Goal: Transaction & Acquisition: Subscribe to service/newsletter

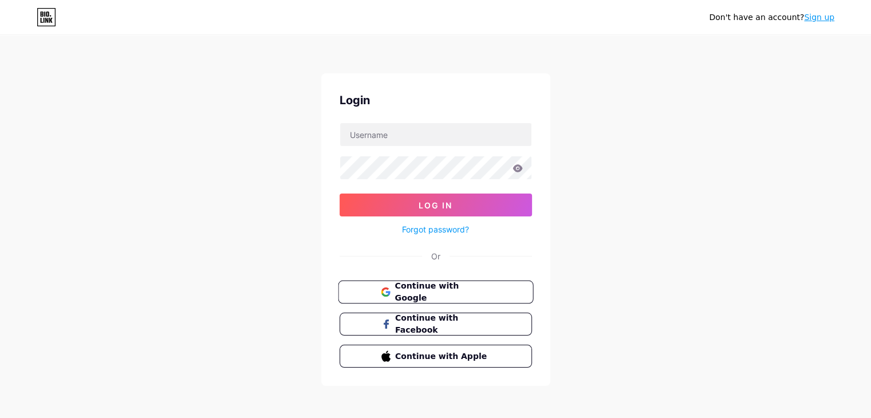
click at [445, 281] on button "Continue with Google" at bounding box center [435, 292] width 195 height 23
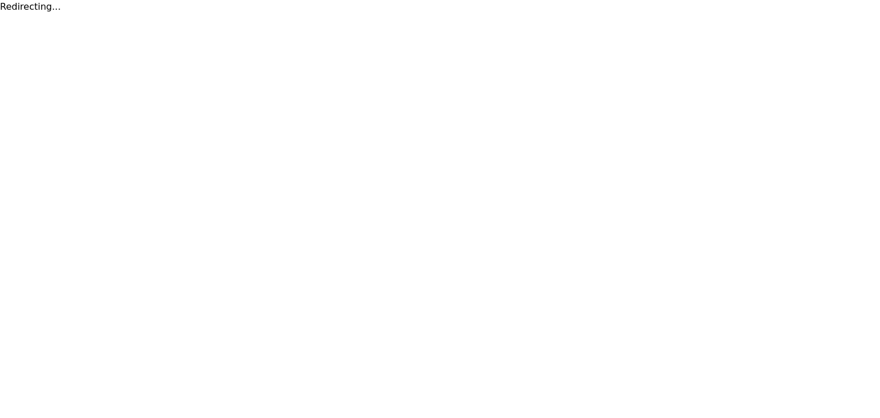
click at [651, 14] on html "Redirecting..." at bounding box center [440, 7] width 880 height 14
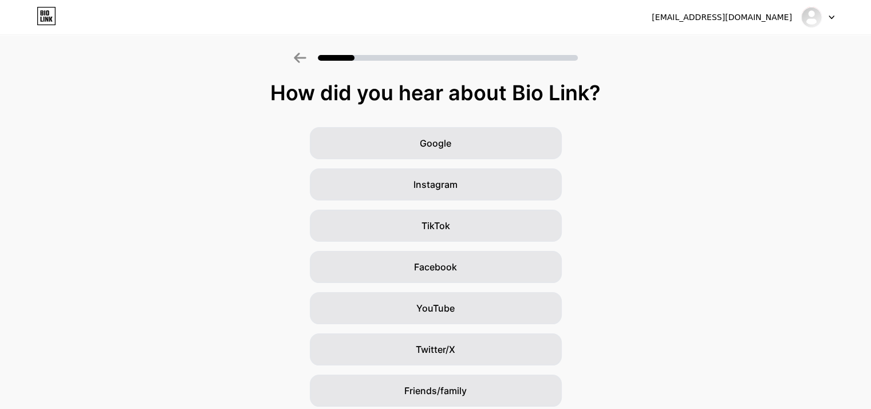
click at [827, 20] on div at bounding box center [817, 17] width 33 height 21
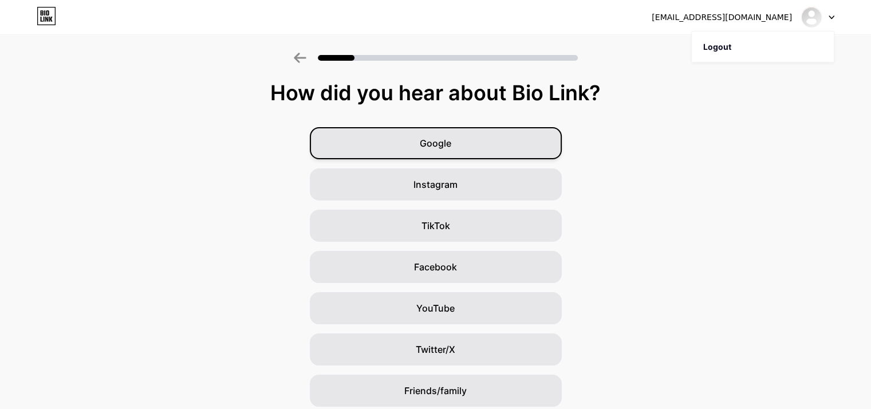
click at [437, 136] on span "Google" at bounding box center [436, 143] width 32 height 14
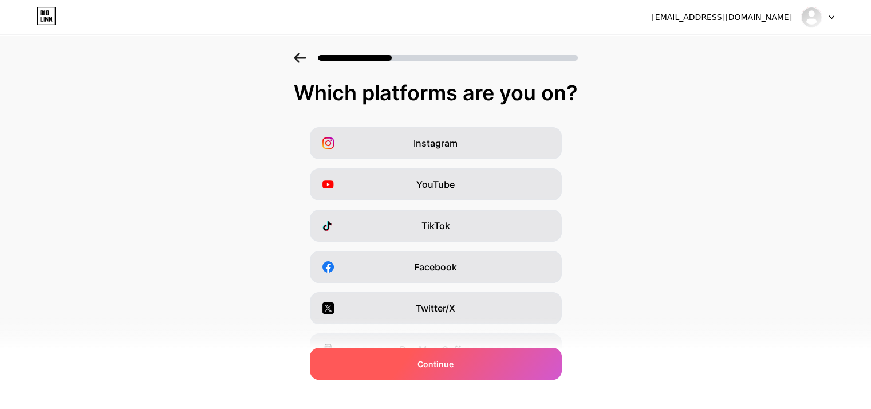
click at [461, 356] on div "Continue" at bounding box center [436, 364] width 252 height 32
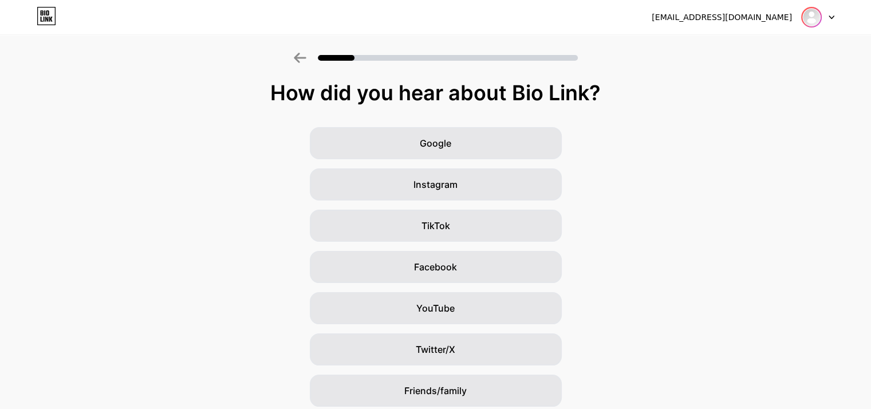
click at [808, 19] on img at bounding box center [812, 17] width 18 height 18
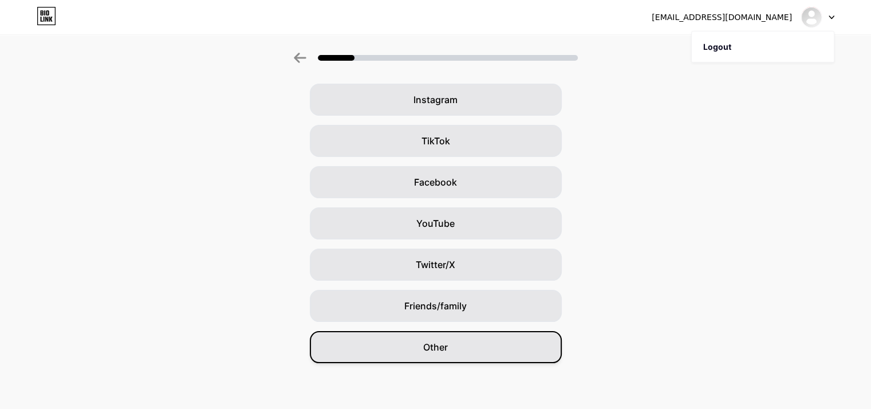
click at [438, 334] on div "Other" at bounding box center [436, 347] width 252 height 32
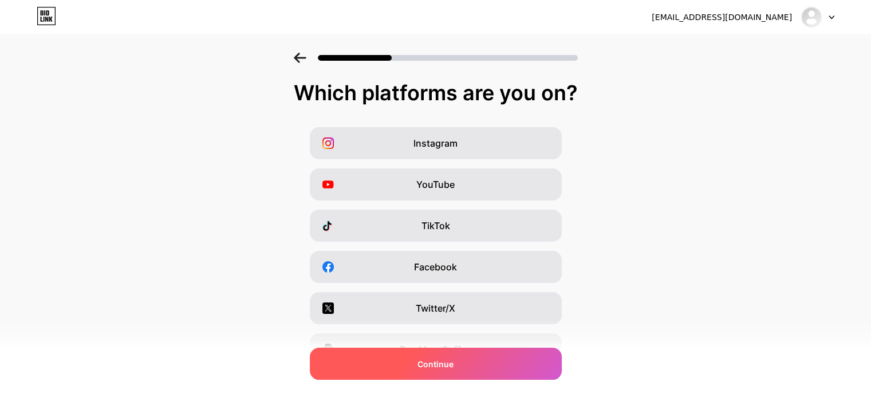
click at [477, 355] on div "Continue" at bounding box center [436, 364] width 252 height 32
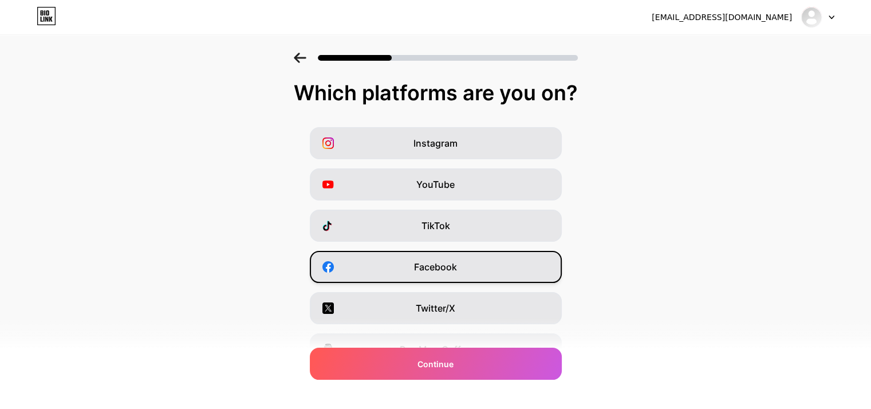
click at [478, 269] on div "Facebook" at bounding box center [436, 267] width 252 height 32
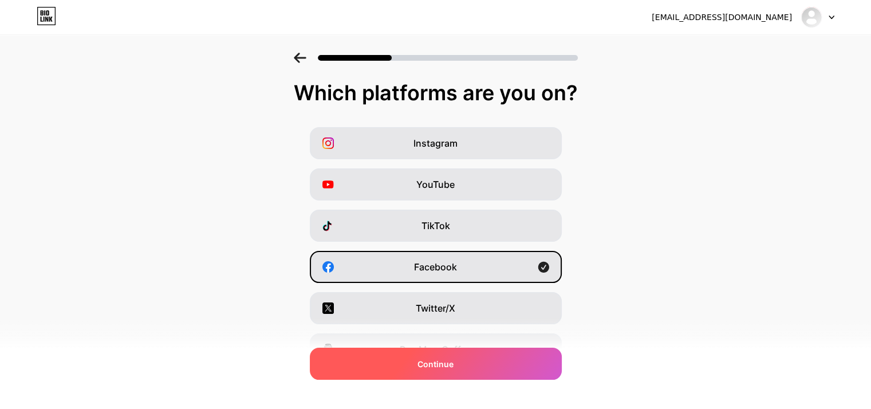
click at [441, 375] on div "Continue" at bounding box center [436, 364] width 252 height 32
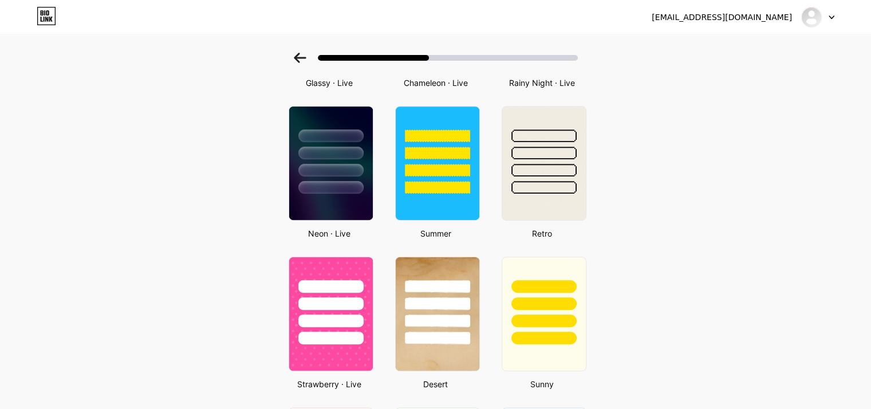
scroll to position [488, 0]
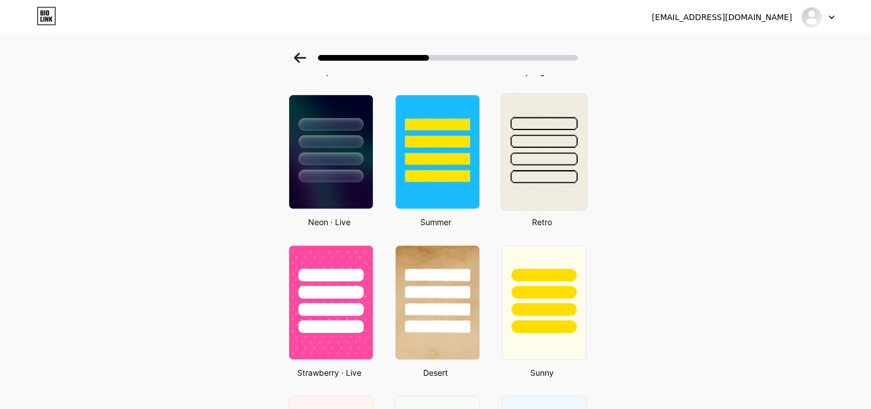
click at [555, 155] on div at bounding box center [543, 158] width 67 height 13
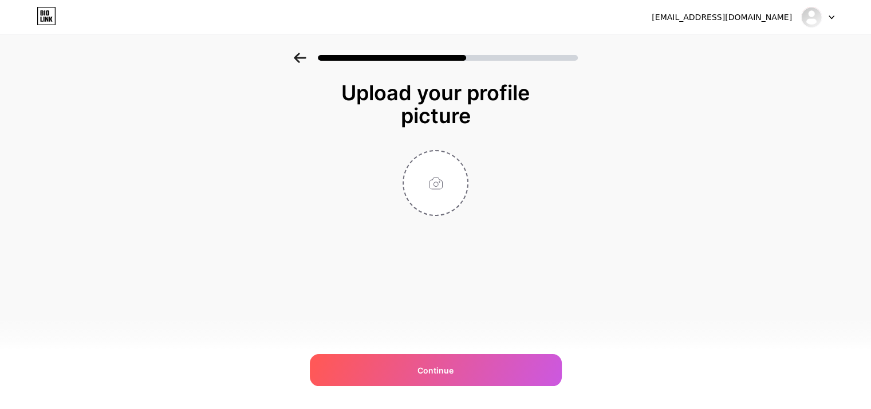
scroll to position [0, 0]
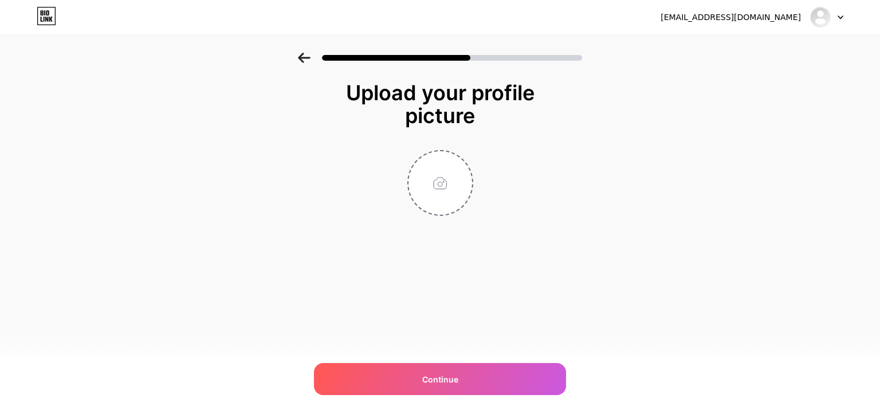
click at [879, 194] on div "Upload your profile picture Continue" at bounding box center [440, 163] width 880 height 221
click at [438, 179] on input "file" at bounding box center [440, 183] width 64 height 64
type input "C:\fakepath\Untitled design (1).jpg"
click at [501, 404] on div "designperlalichi@gmail.com Logout Link Copied Upload your profile picture Conti…" at bounding box center [440, 209] width 880 height 418
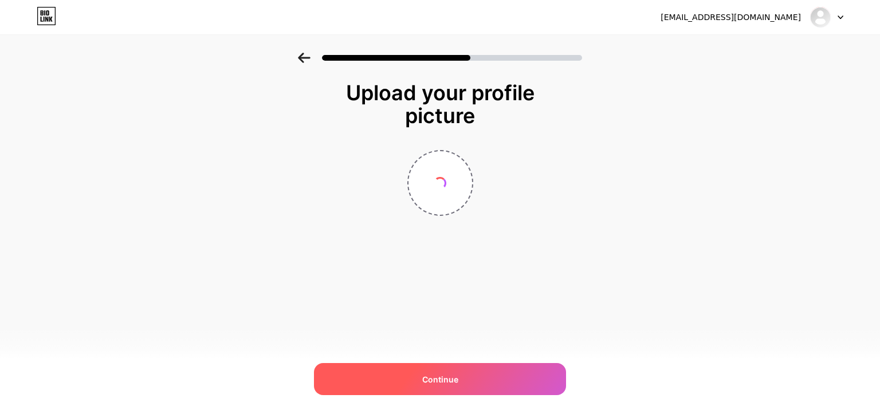
click at [449, 377] on span "Continue" at bounding box center [440, 380] width 36 height 12
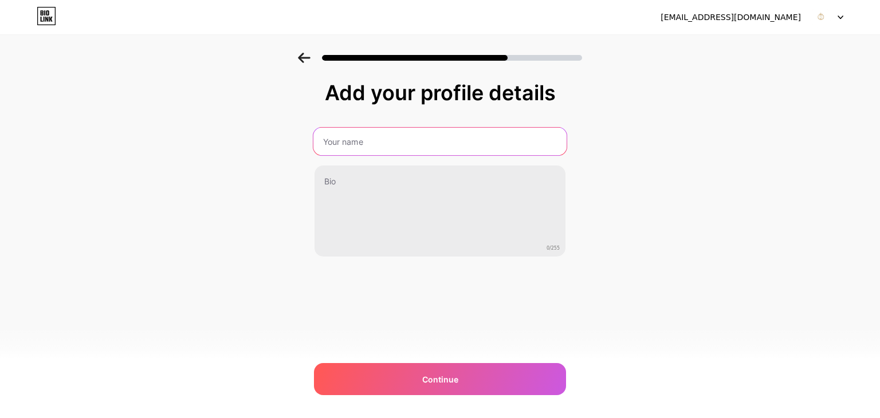
click at [456, 132] on input "text" at bounding box center [439, 141] width 253 height 27
type input "Perlalichi Design"
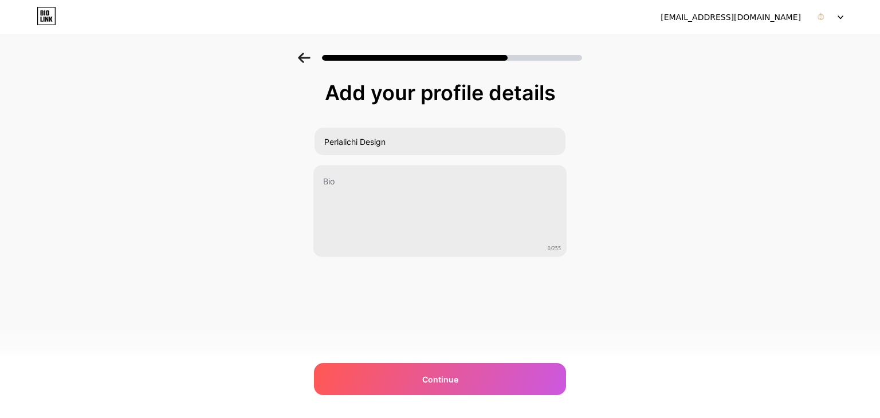
click at [400, 179] on textarea at bounding box center [439, 211] width 253 height 93
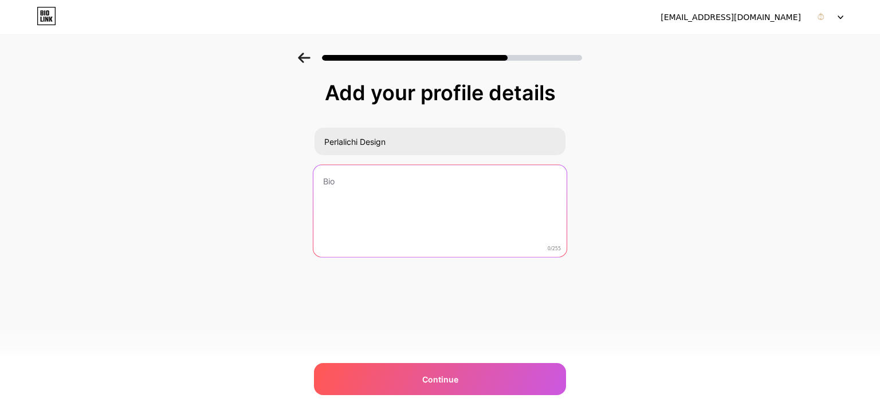
paste textarea "Perla Lichi is a Florida-based, award-winning luxury interior designer with ove…"
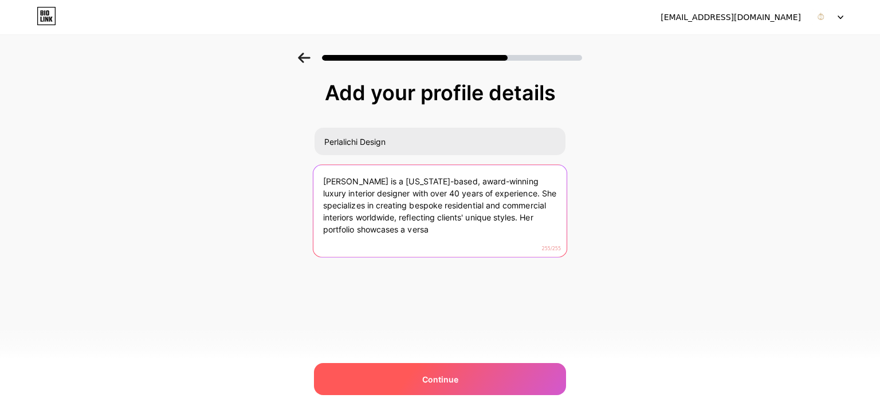
type textarea "Perla Lichi is a Florida-based, award-winning luxury interior designer with ove…"
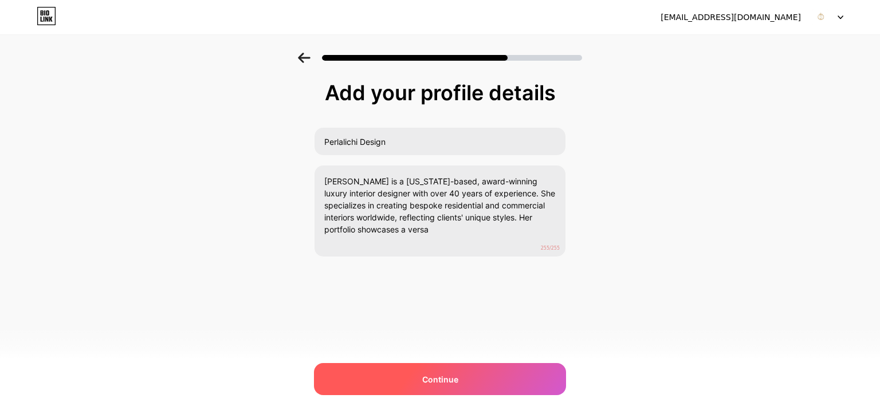
click at [455, 374] on span "Continue" at bounding box center [440, 380] width 36 height 12
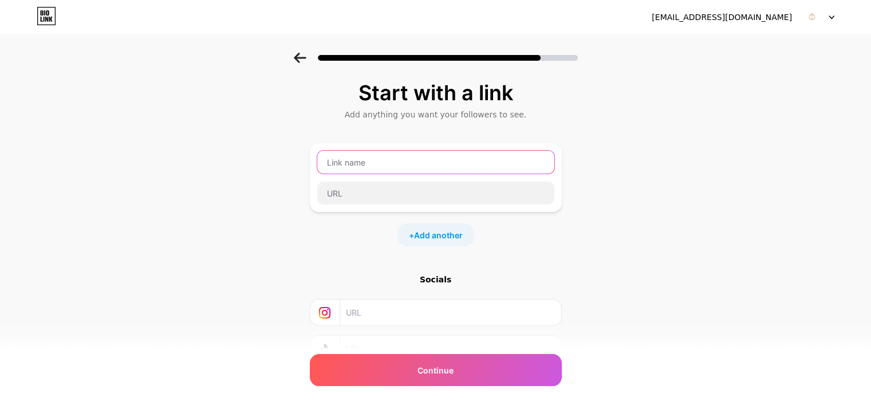
click at [391, 164] on input "text" at bounding box center [435, 162] width 237 height 23
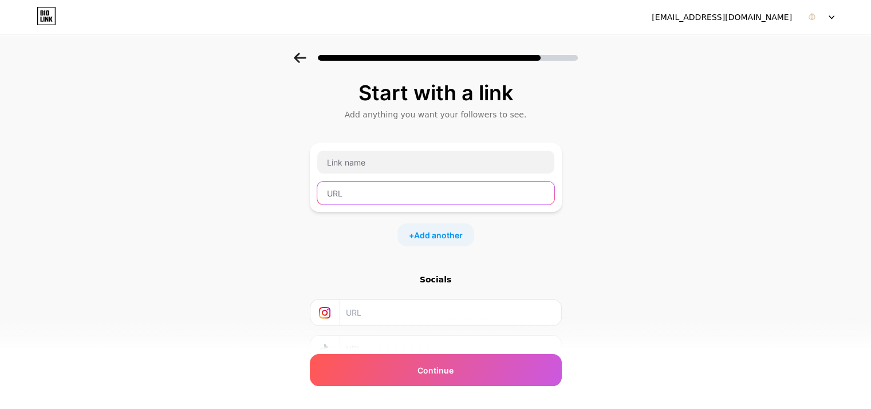
click at [354, 192] on input "text" at bounding box center [435, 193] width 237 height 23
paste input "https://perlalichi.com/"
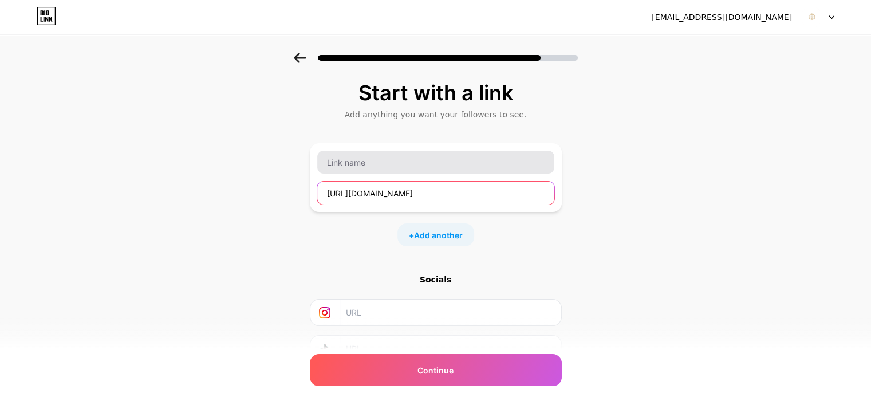
type input "https://perlalichi.com/"
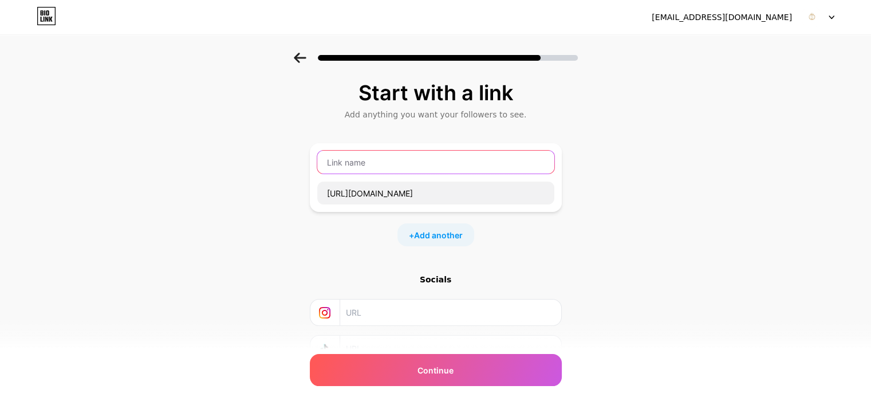
click at [363, 167] on input "text" at bounding box center [435, 162] width 237 height 23
type input "Website"
click at [371, 316] on input "text" at bounding box center [450, 313] width 208 height 26
paste input "https://www.instagram.com/perlalichi/"
type input "https://www.instagram.com/perlalichi/"
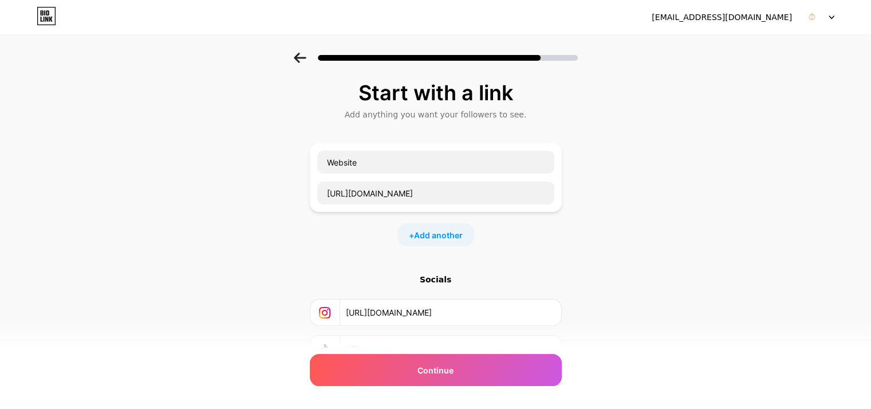
click at [439, 277] on div "Socials" at bounding box center [436, 279] width 252 height 11
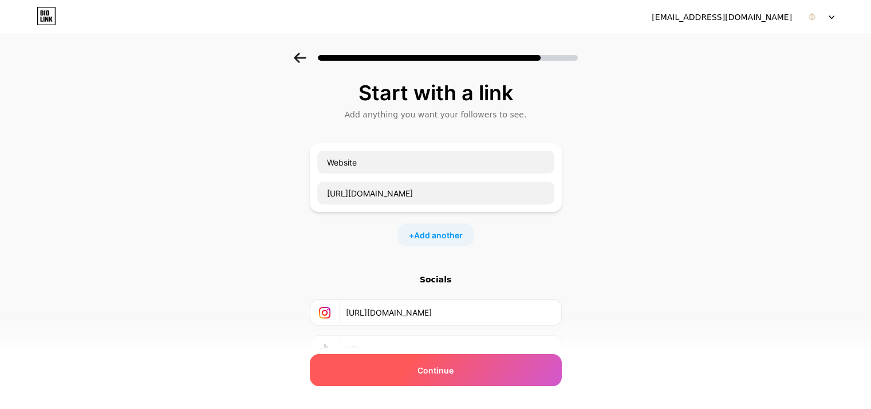
click at [440, 368] on span "Continue" at bounding box center [436, 370] width 36 height 12
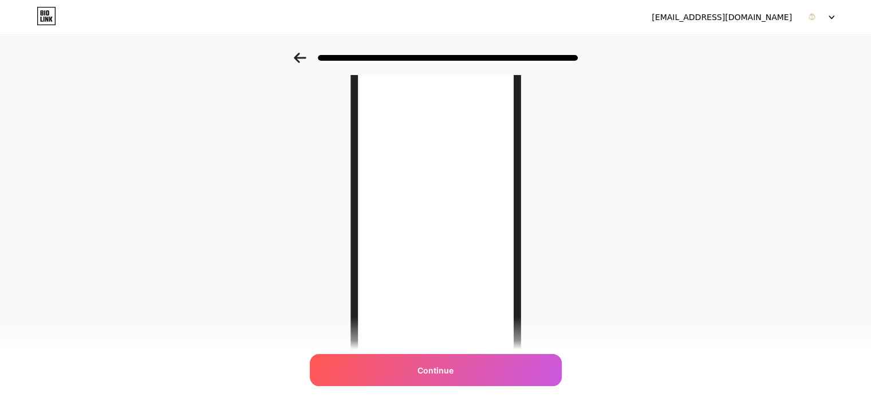
scroll to position [108, 0]
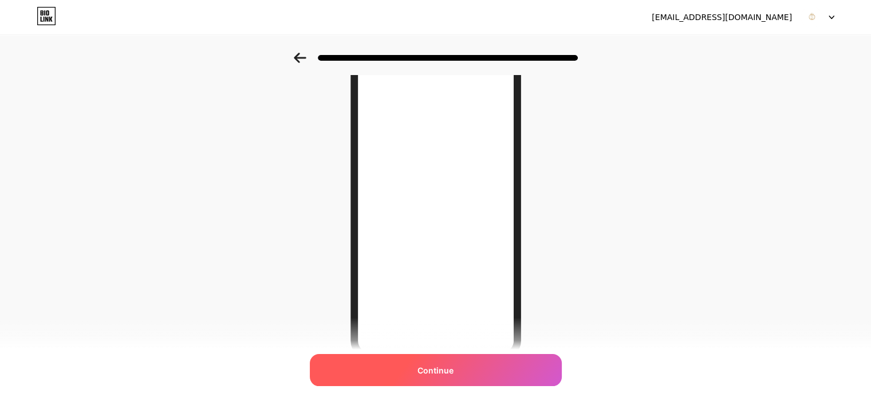
click at [466, 359] on div "Continue" at bounding box center [436, 370] width 252 height 32
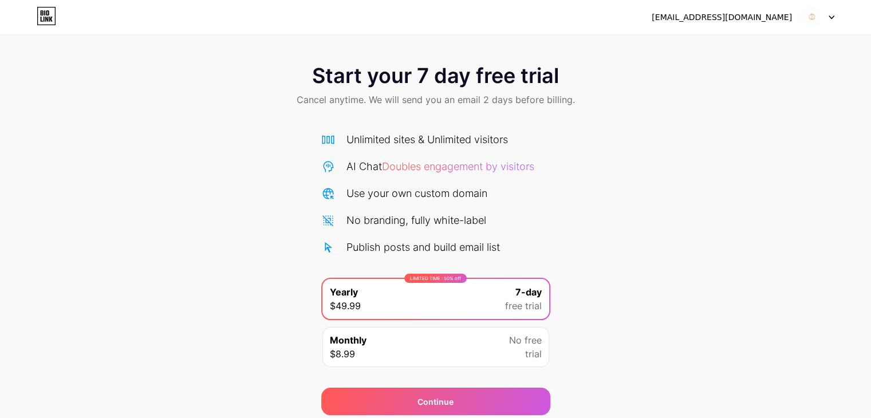
scroll to position [42, 0]
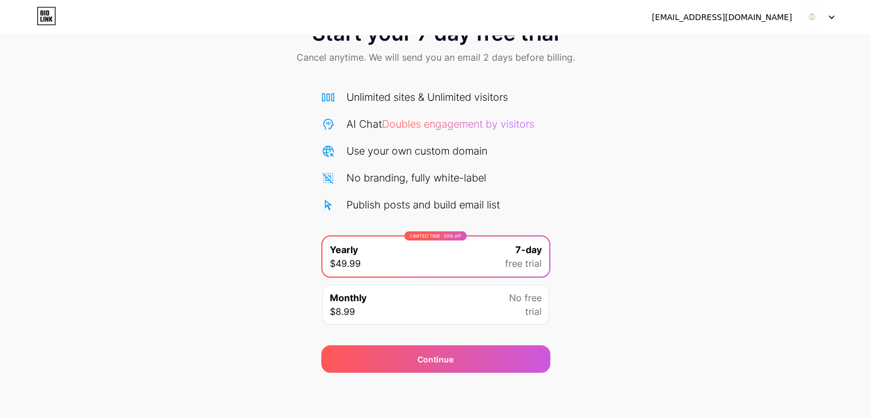
click at [485, 296] on div "Monthly $8.99 No free trial" at bounding box center [436, 305] width 227 height 40
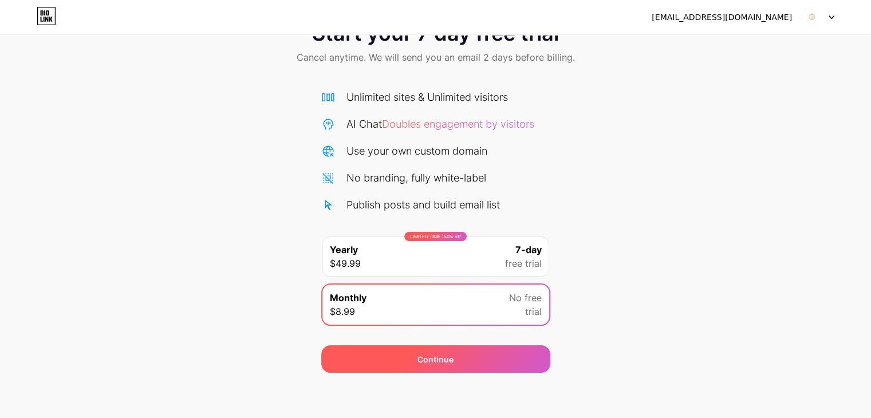
click at [490, 359] on div "Continue" at bounding box center [435, 358] width 229 height 27
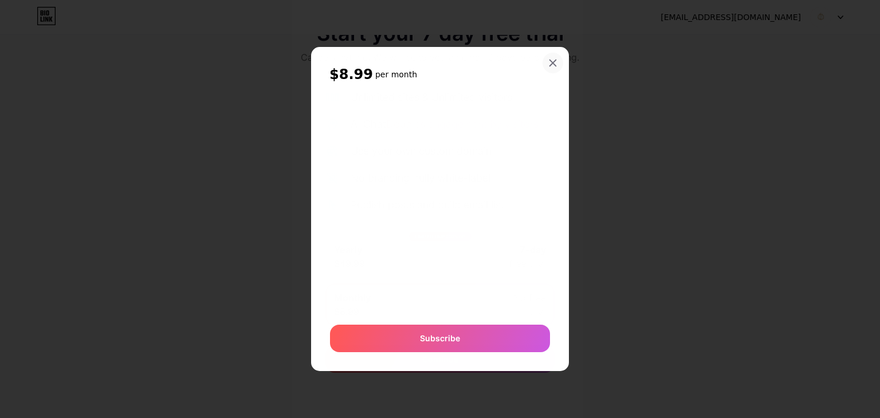
click at [552, 62] on icon at bounding box center [553, 63] width 6 height 6
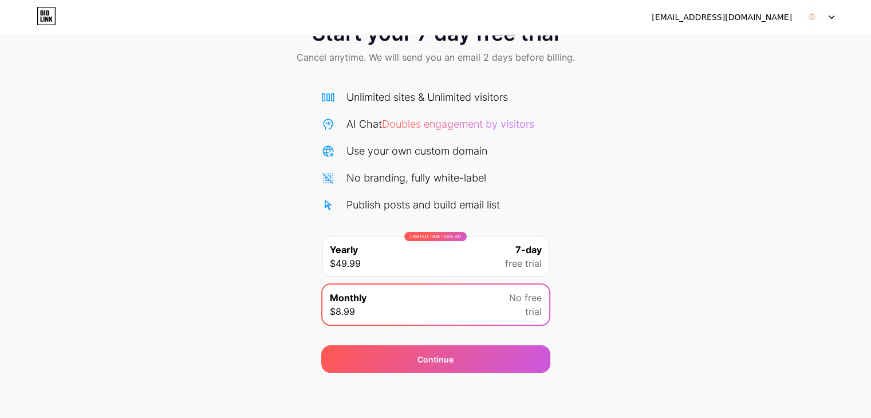
click at [504, 256] on div "LIMITED TIME : 50% off Yearly $49.99 7-day free trial" at bounding box center [436, 257] width 227 height 40
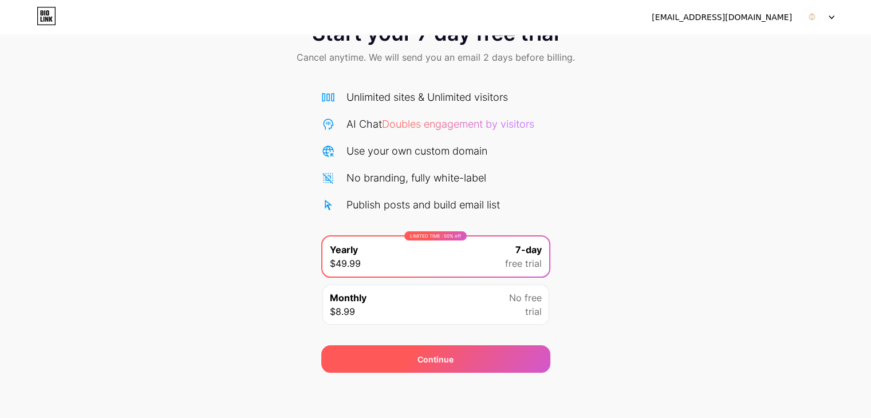
click at [487, 364] on div "Continue" at bounding box center [435, 358] width 229 height 27
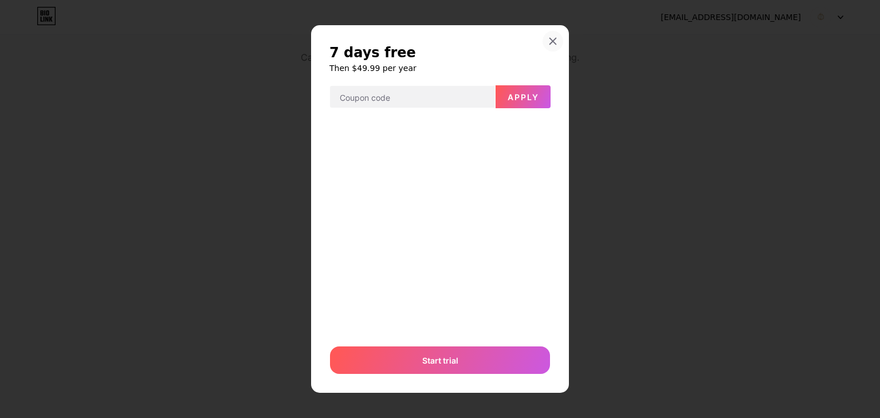
click at [545, 46] on div at bounding box center [553, 41] width 21 height 21
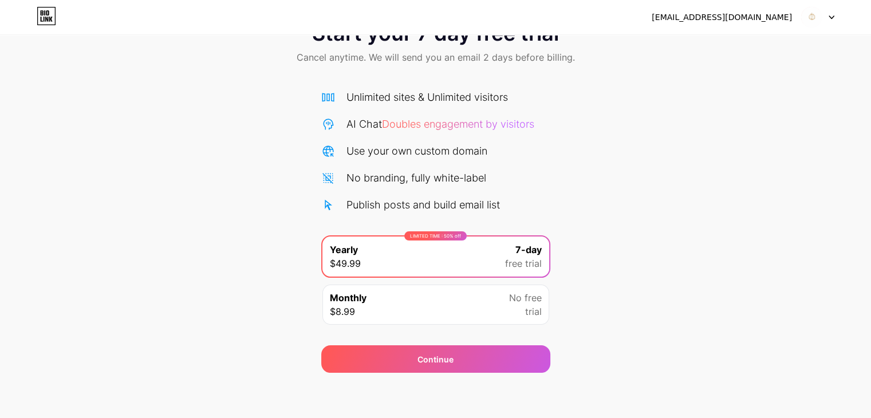
click at [818, 21] on img at bounding box center [812, 17] width 22 height 22
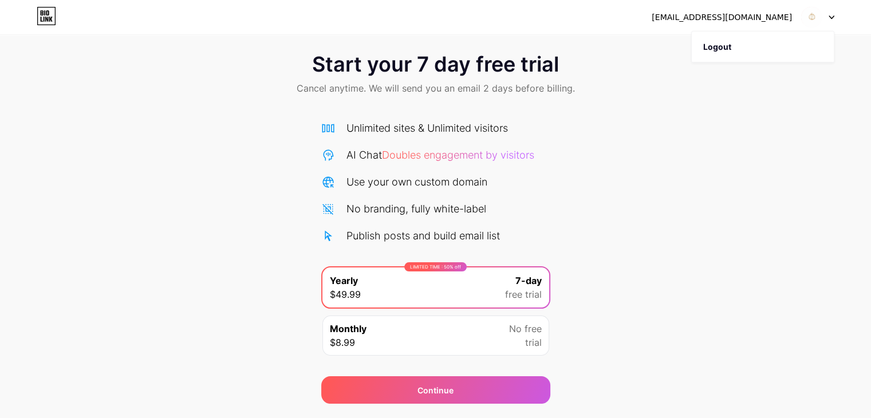
scroll to position [0, 0]
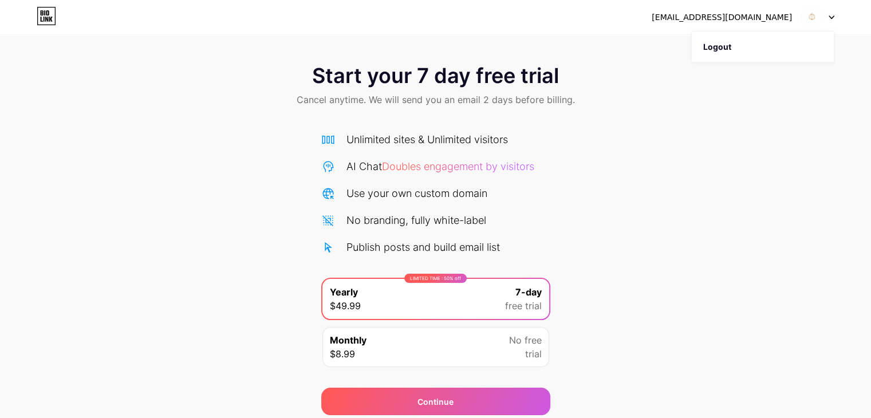
click at [39, 21] on icon at bounding box center [46, 16] width 19 height 18
click at [38, 14] on icon at bounding box center [46, 16] width 19 height 18
